Goal: Transaction & Acquisition: Obtain resource

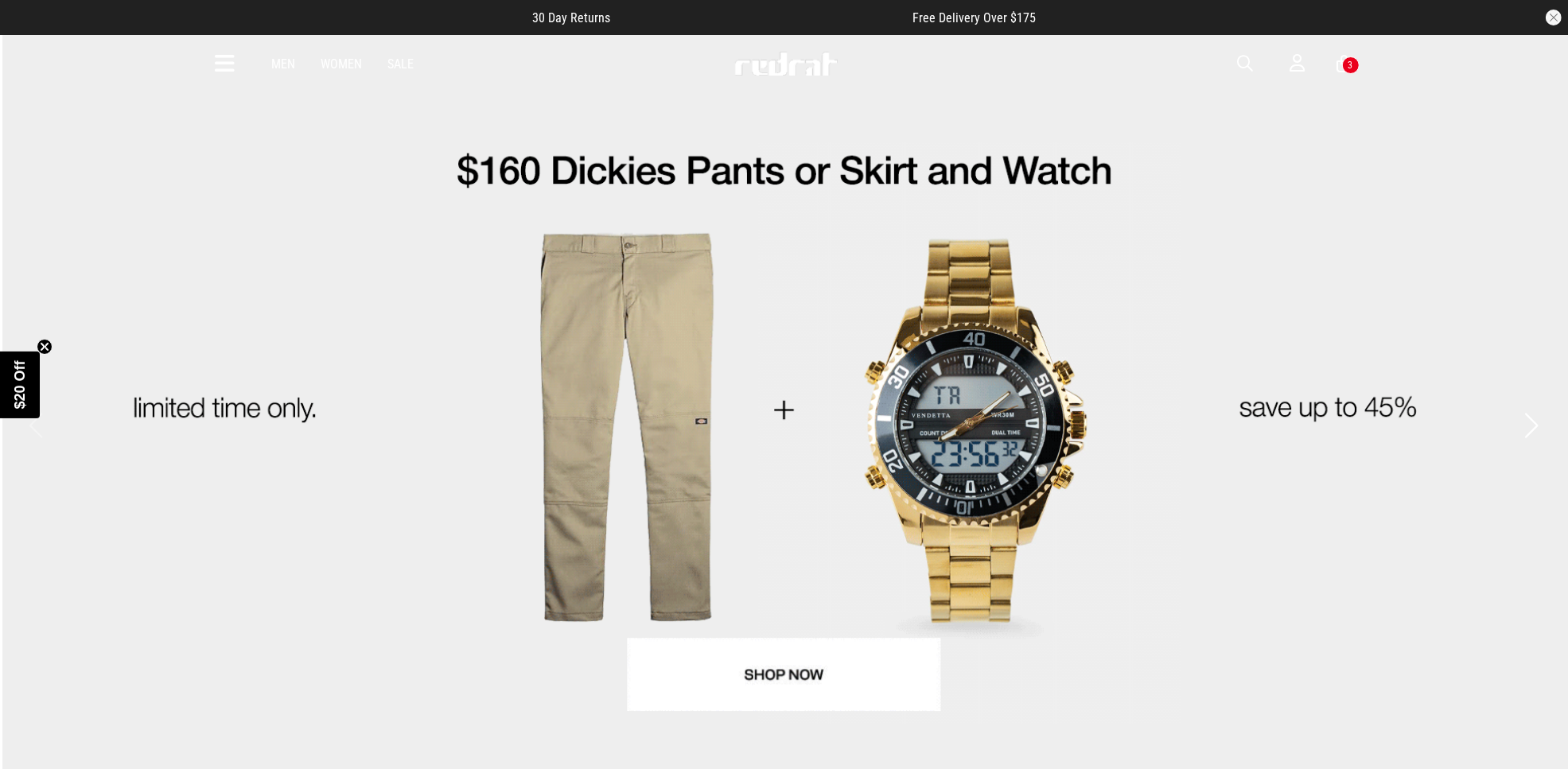
click at [219, 57] on icon at bounding box center [225, 64] width 20 height 26
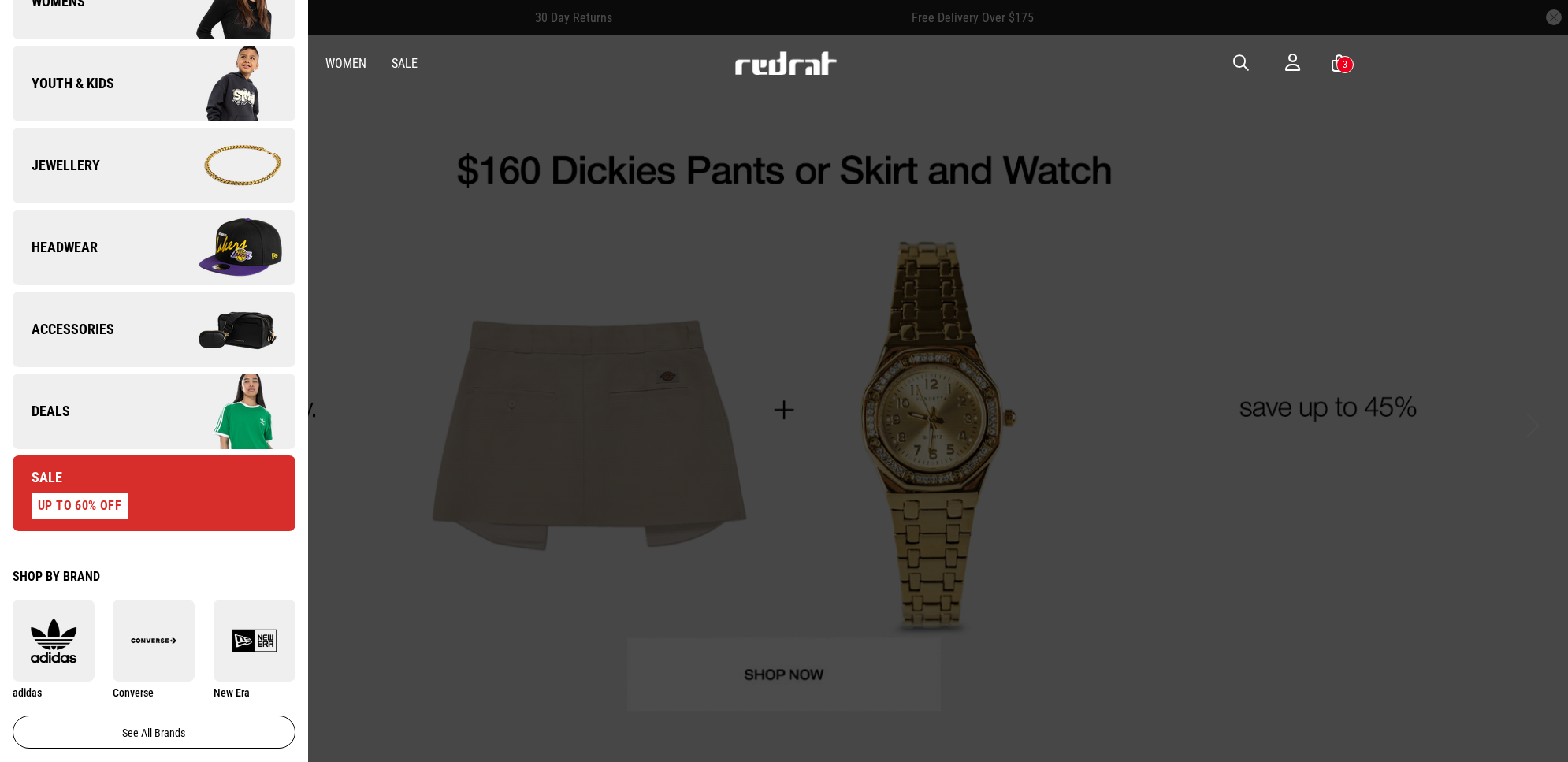
scroll to position [394, 0]
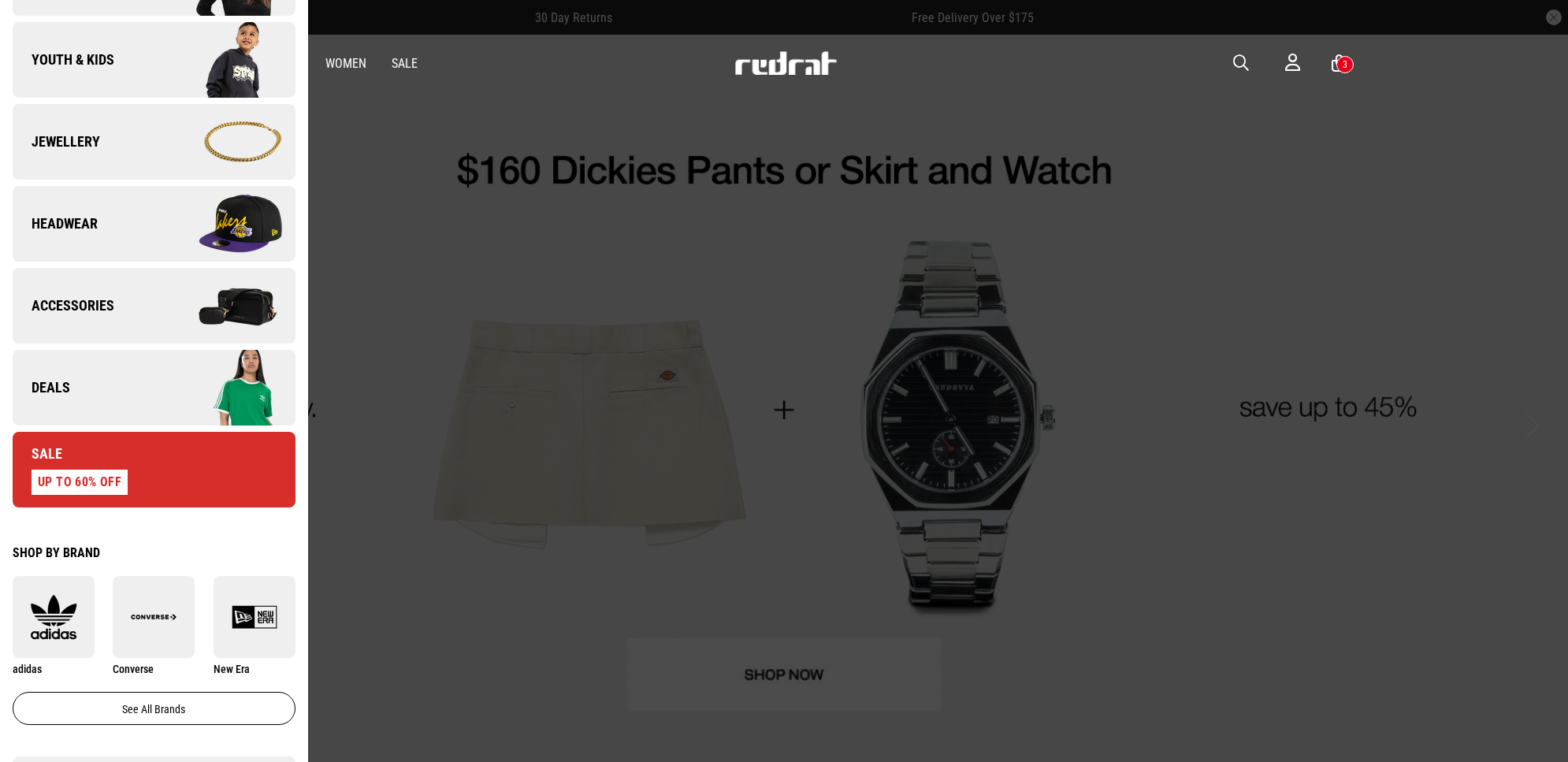
click at [95, 405] on link "Deals" at bounding box center [154, 387] width 283 height 76
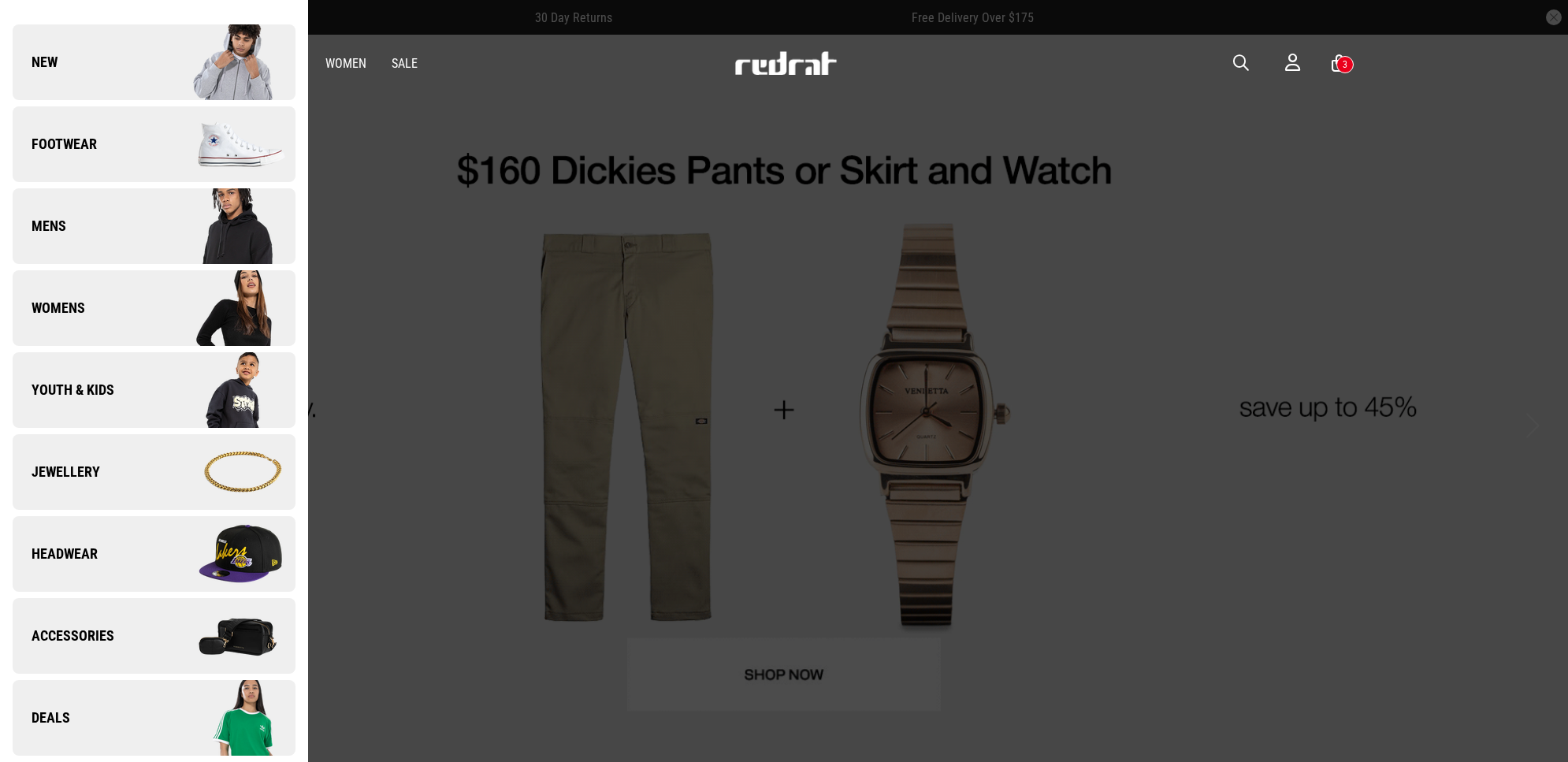
scroll to position [0, 0]
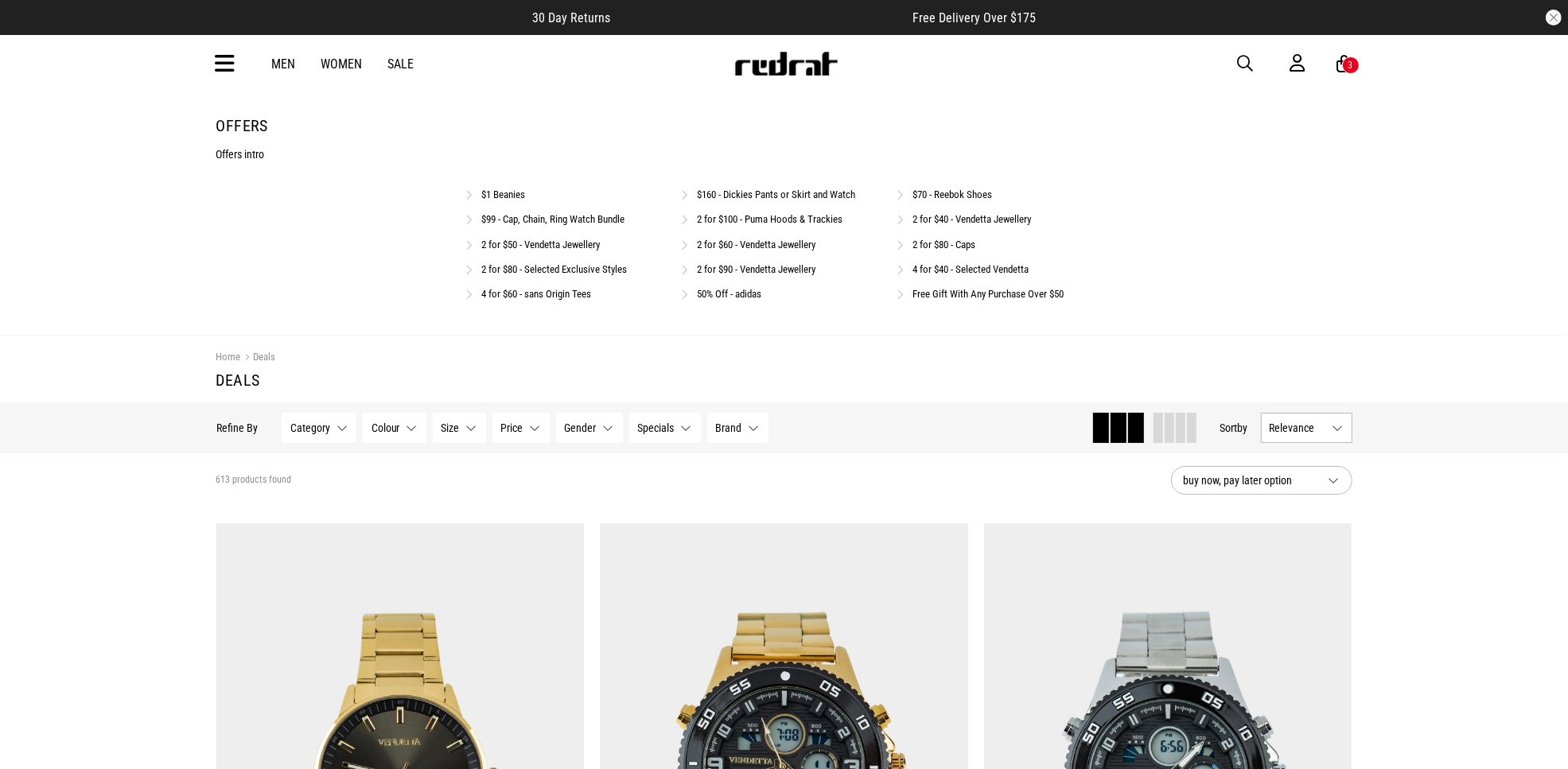
click at [941, 296] on link "Free Gift With Any Purchase Over $50" at bounding box center [988, 294] width 151 height 12
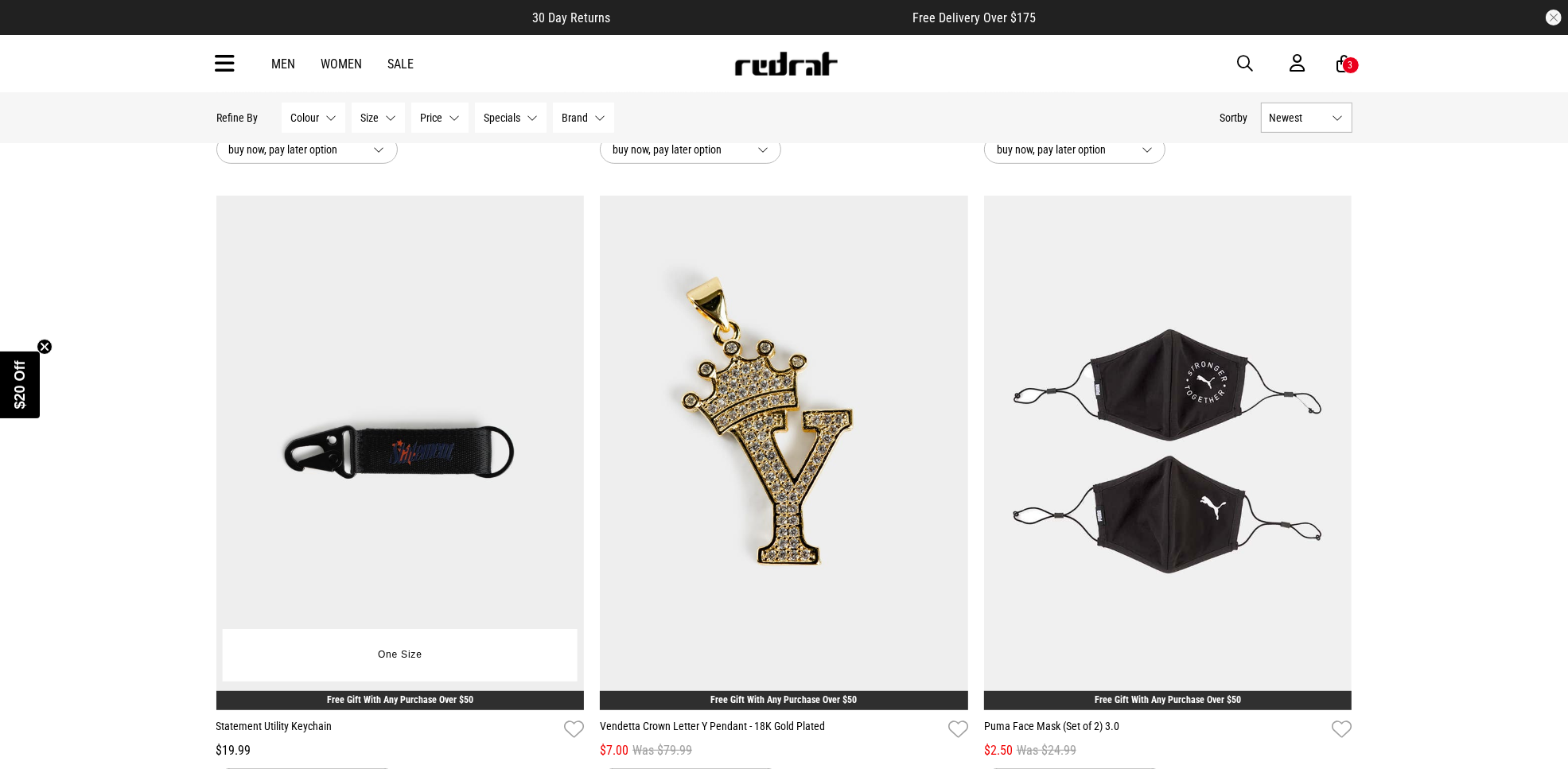
click at [415, 450] on img at bounding box center [400, 453] width 369 height 515
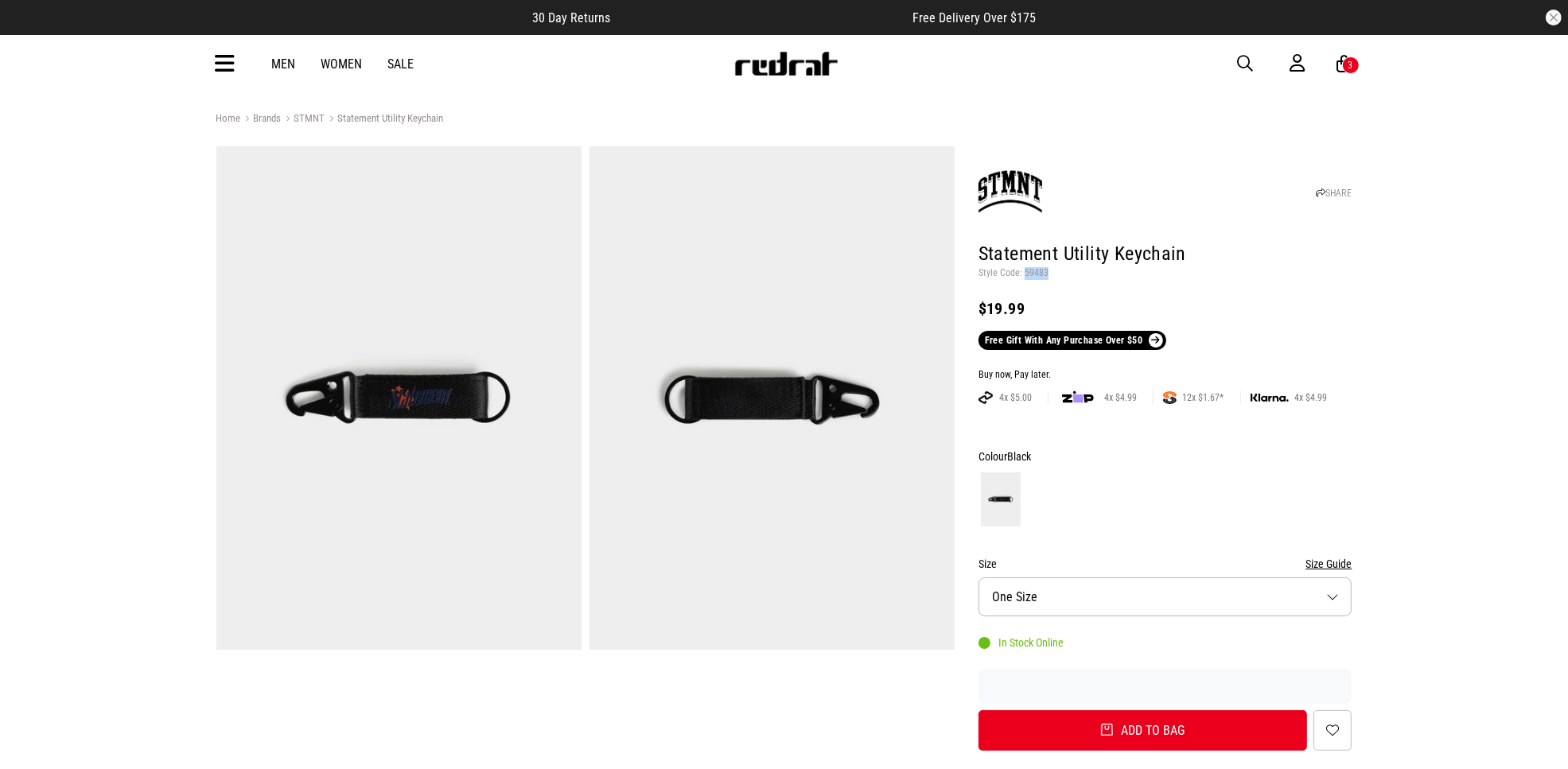
drag, startPoint x: 1044, startPoint y: 277, endPoint x: 1023, endPoint y: 273, distance: 21.4
click at [1023, 273] on p "Style Code: 59483" at bounding box center [1165, 273] width 374 height 13
copy p "59483"
